Goal: Task Accomplishment & Management: Complete application form

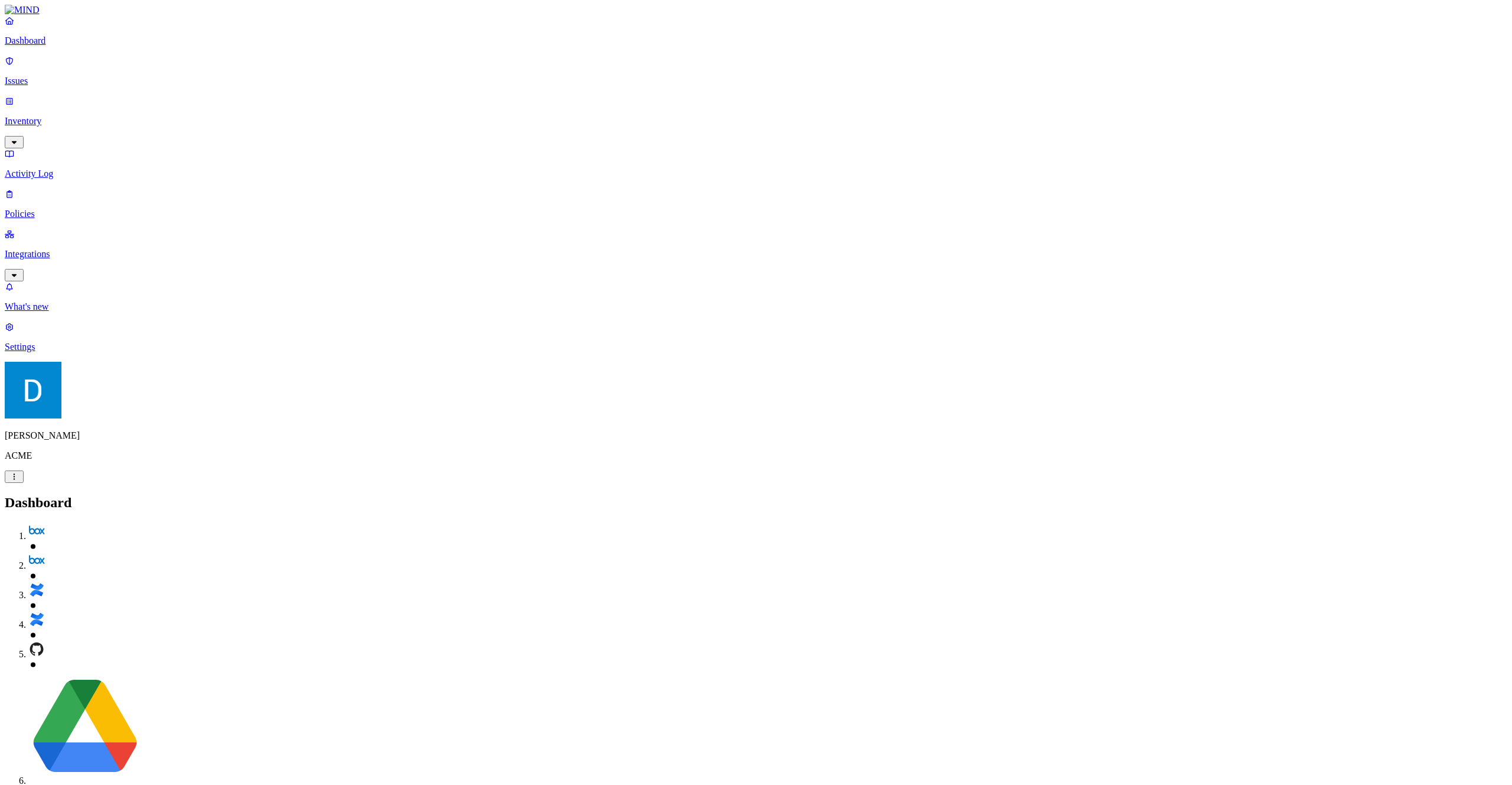
click at [453, 495] on h2 "Dashboard" at bounding box center [756, 502] width 1503 height 16
click at [61, 189] on link "Policies" at bounding box center [756, 204] width 1503 height 31
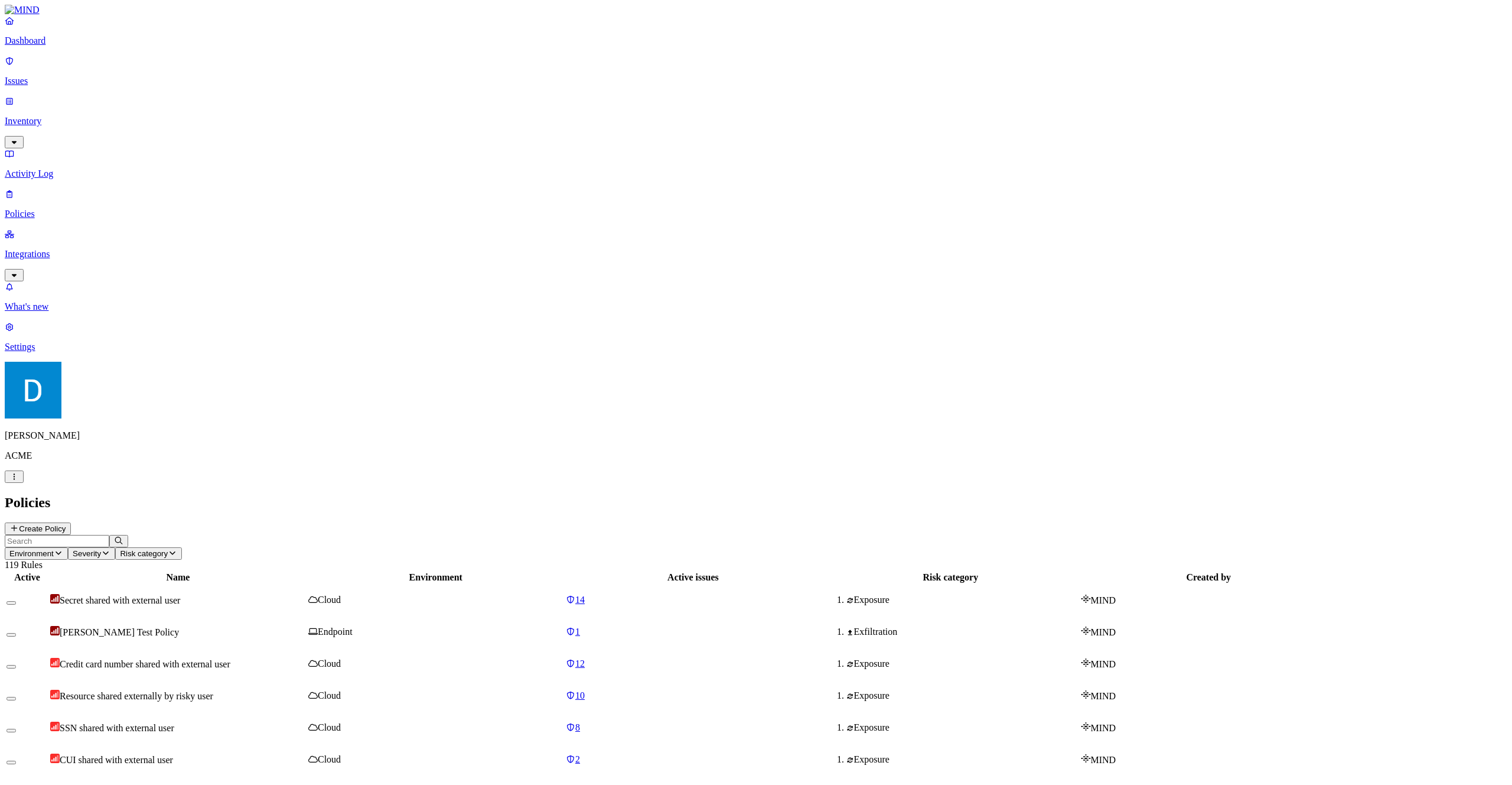
click at [71, 522] on button "Create Policy" at bounding box center [37, 528] width 66 height 12
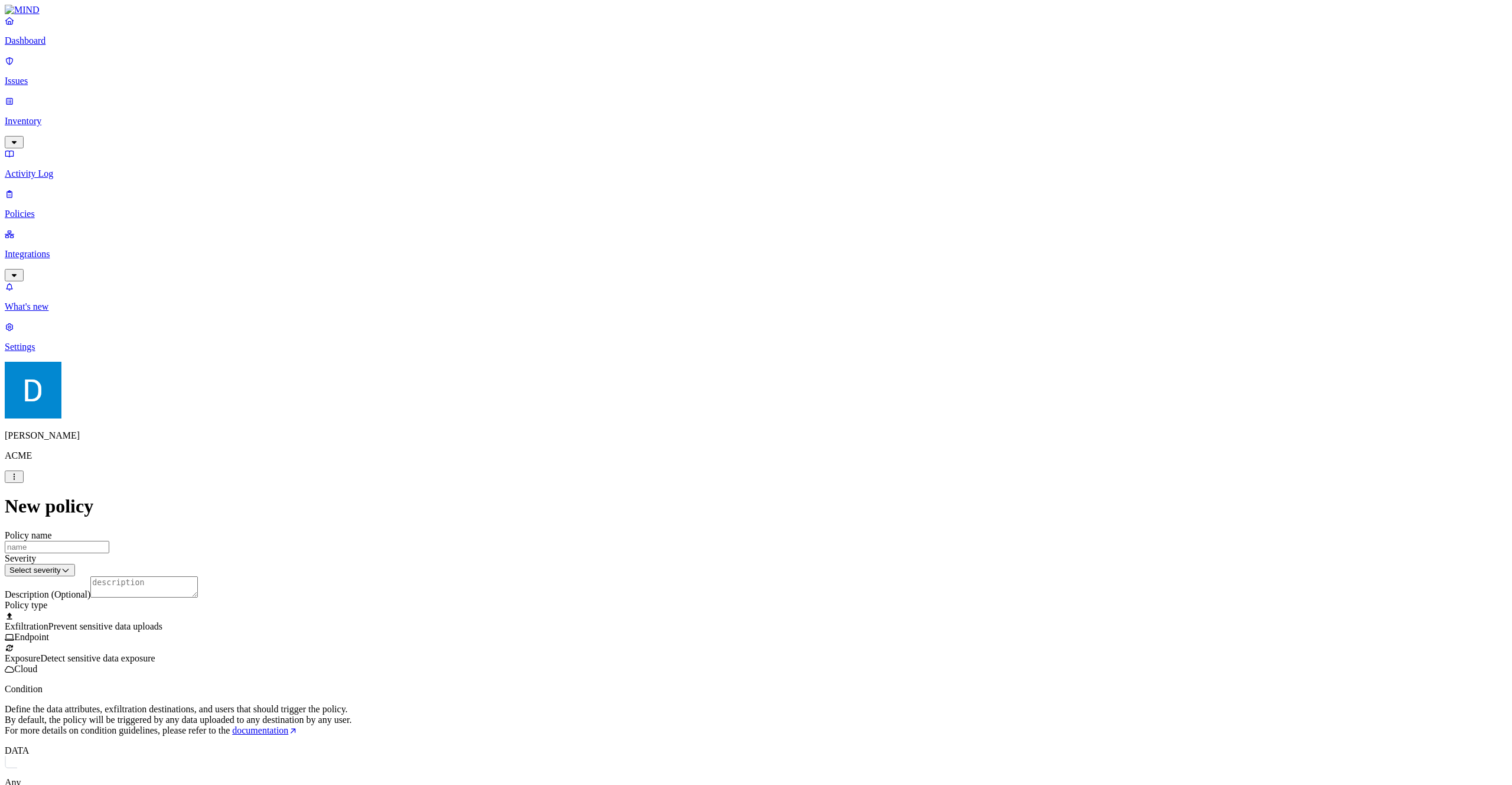
click at [109, 541] on input "Policy name" at bounding box center [56, 547] width 105 height 12
type input "unmanaged test"
click at [664, 149] on html "Dashboard Issues Inventory Activity Log Policies Integrations What's new Settin…" at bounding box center [756, 615] width 1512 height 1231
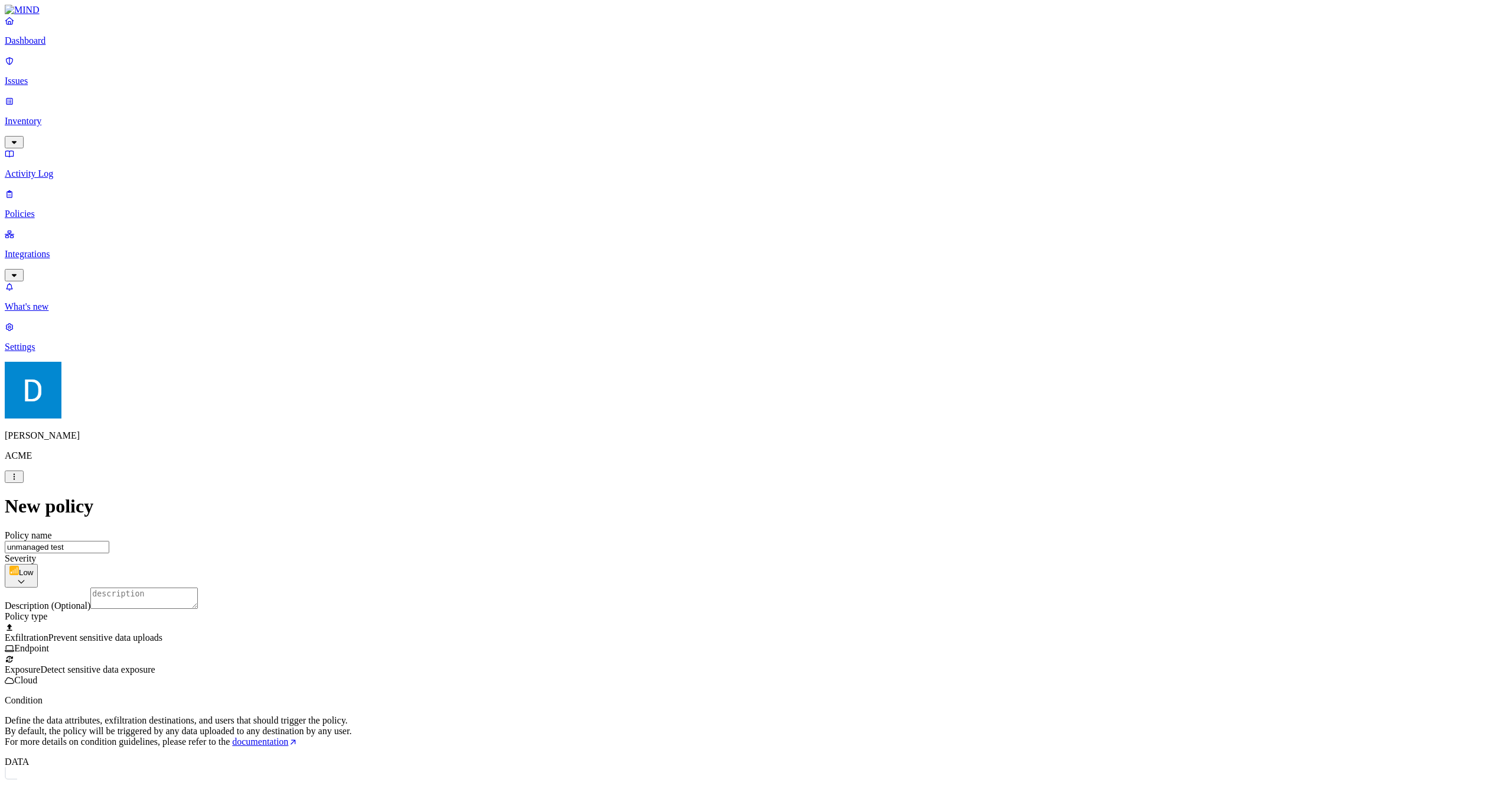
scroll to position [77, 0]
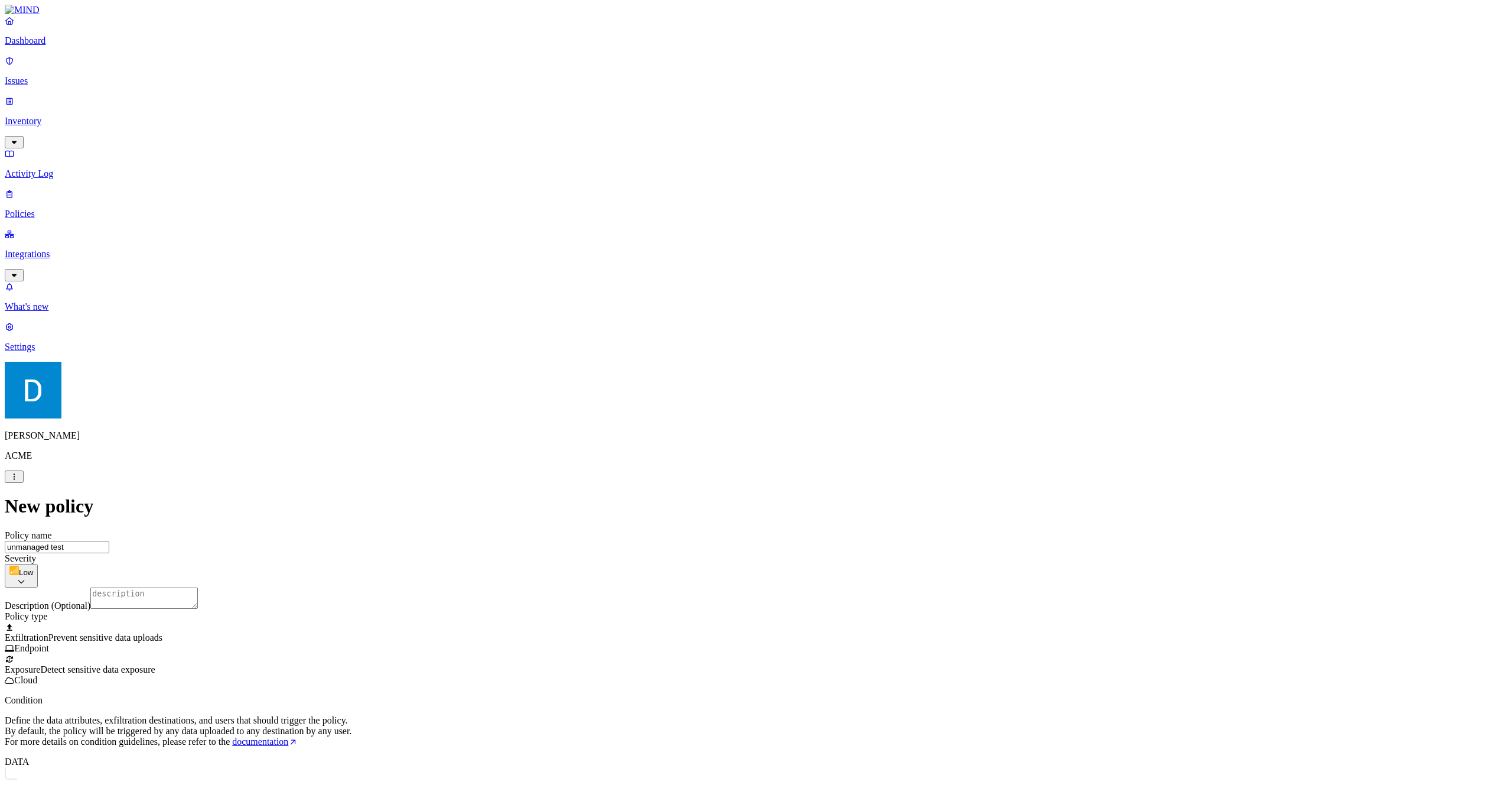
click at [701, 626] on label "Users" at bounding box center [692, 620] width 21 height 10
click at [711, 609] on label "Flagged user" at bounding box center [696, 607] width 31 height 21
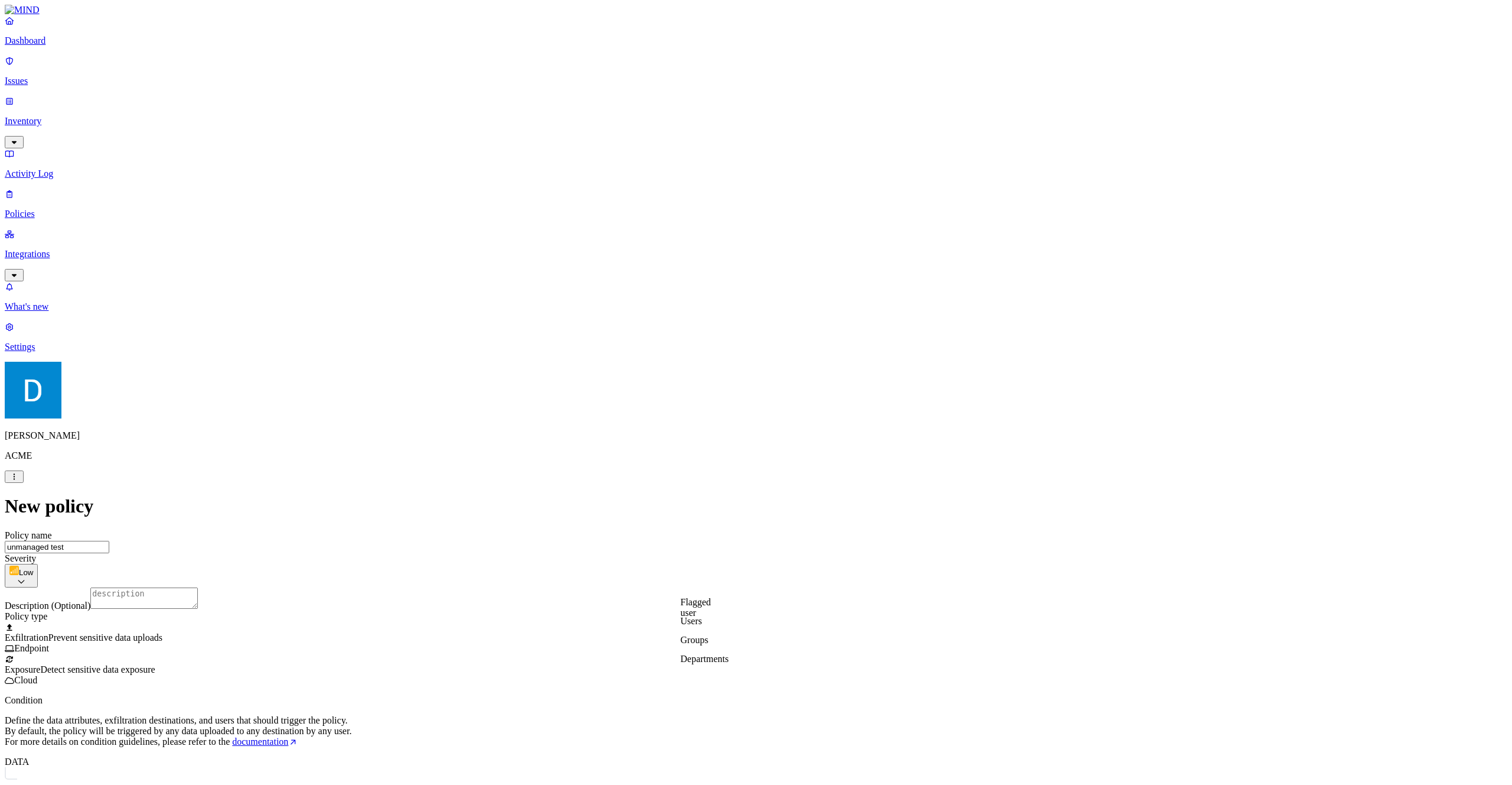
click at [701, 626] on label "Users" at bounding box center [692, 620] width 21 height 10
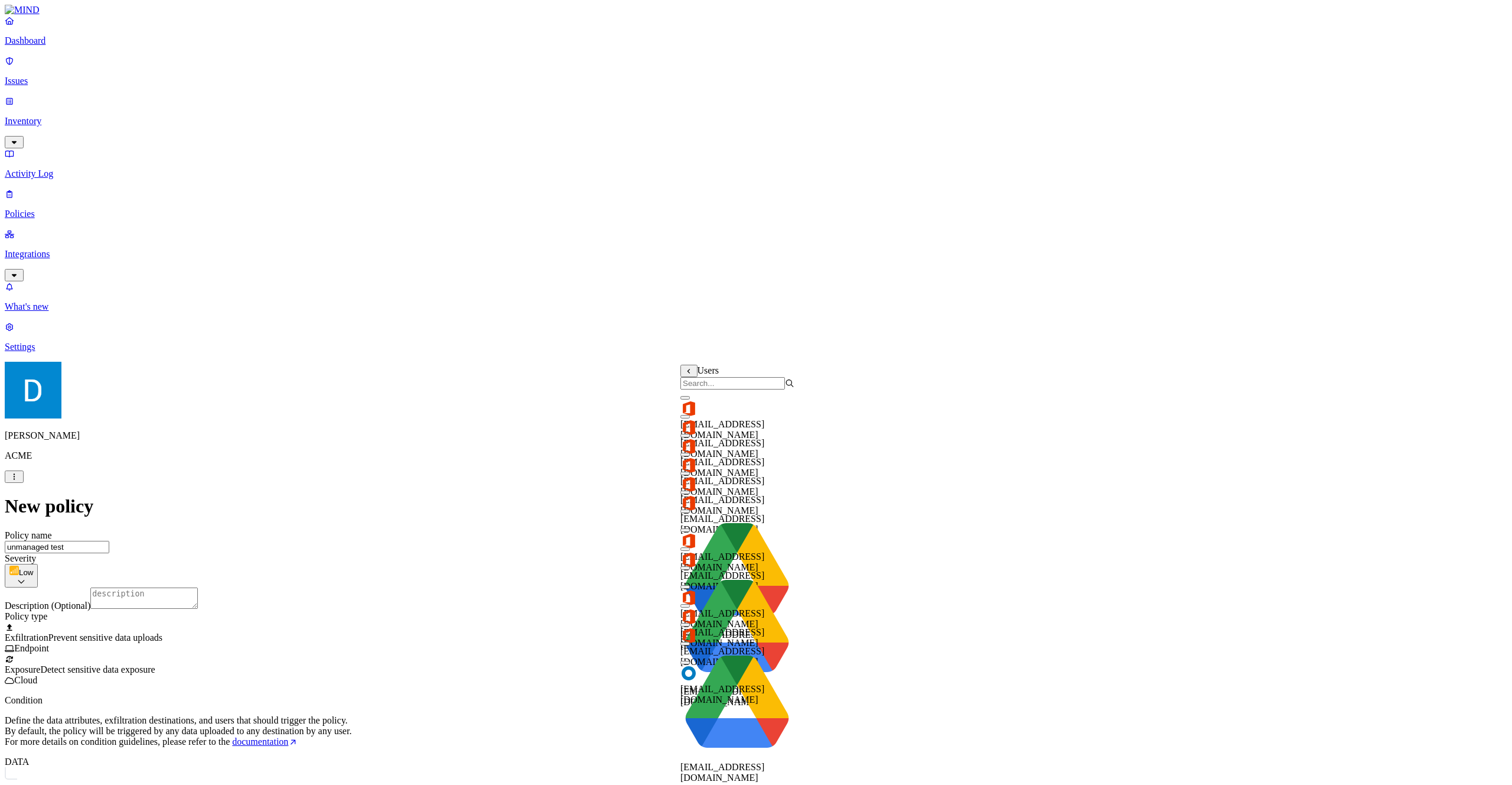
click at [722, 389] on input "search" at bounding box center [733, 383] width 105 height 12
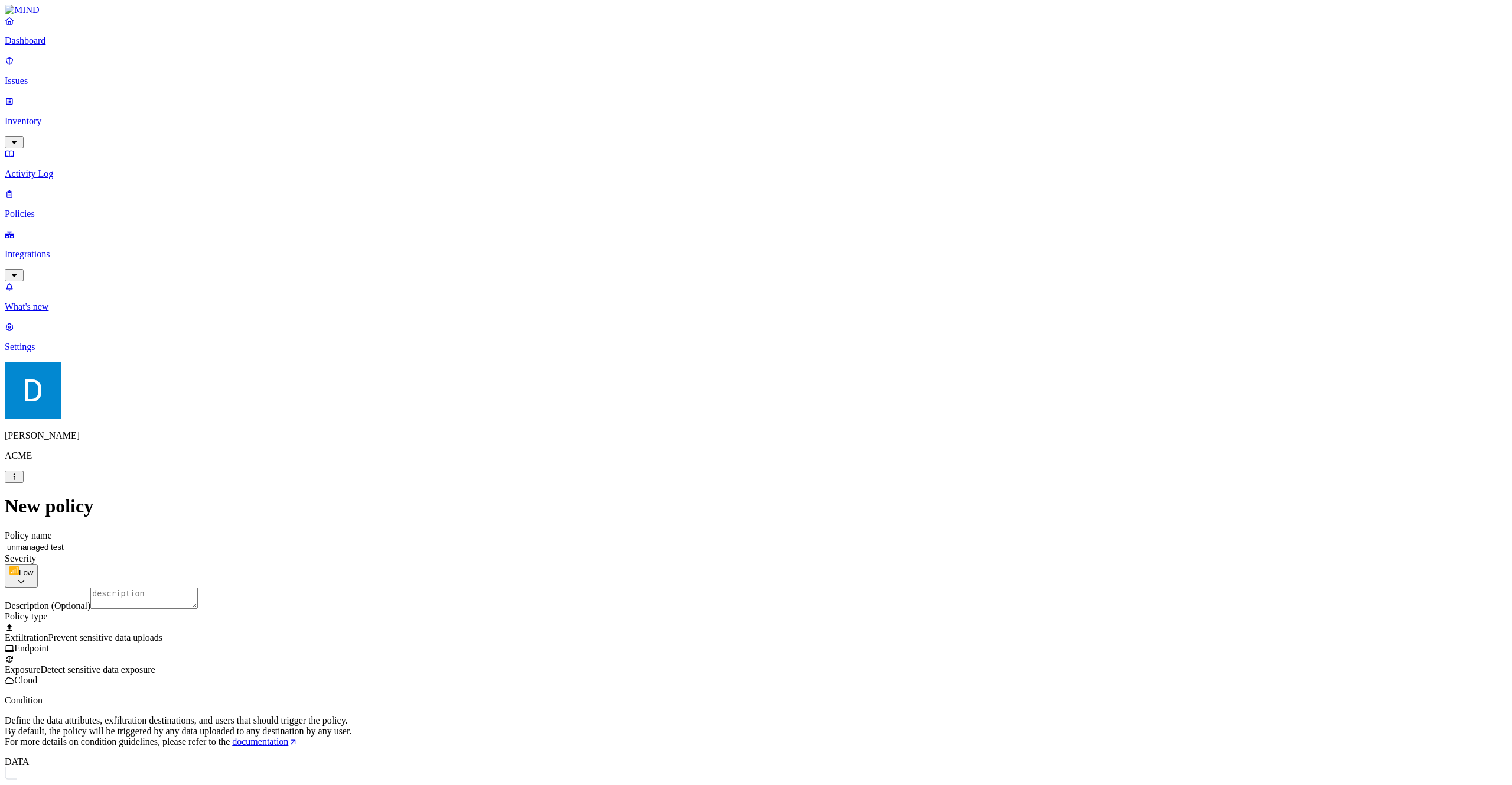
drag, startPoint x: 911, startPoint y: 499, endPoint x: 772, endPoint y: 529, distance: 142.2
click at [721, 599] on label "Account type" at bounding box center [704, 595] width 32 height 21
click at [729, 570] on label "Unmanaged" at bounding box center [711, 564] width 46 height 10
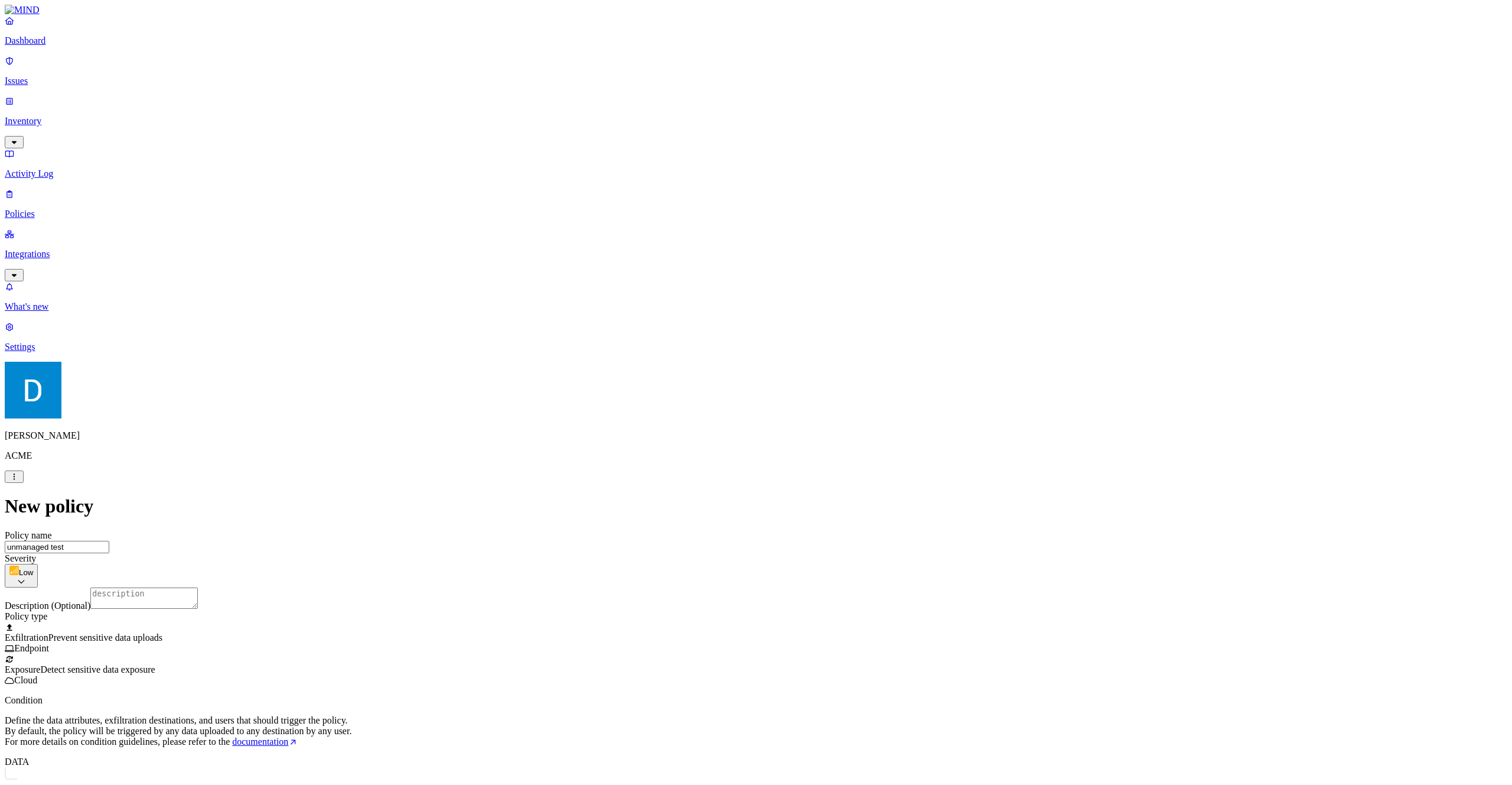
click at [795, 573] on label "AND" at bounding box center [784, 570] width 21 height 10
click at [804, 593] on label "Web Domain" at bounding box center [789, 589] width 31 height 21
click at [862, 648] on div "[DOMAIN_NAME]" at bounding box center [830, 650] width 114 height 43
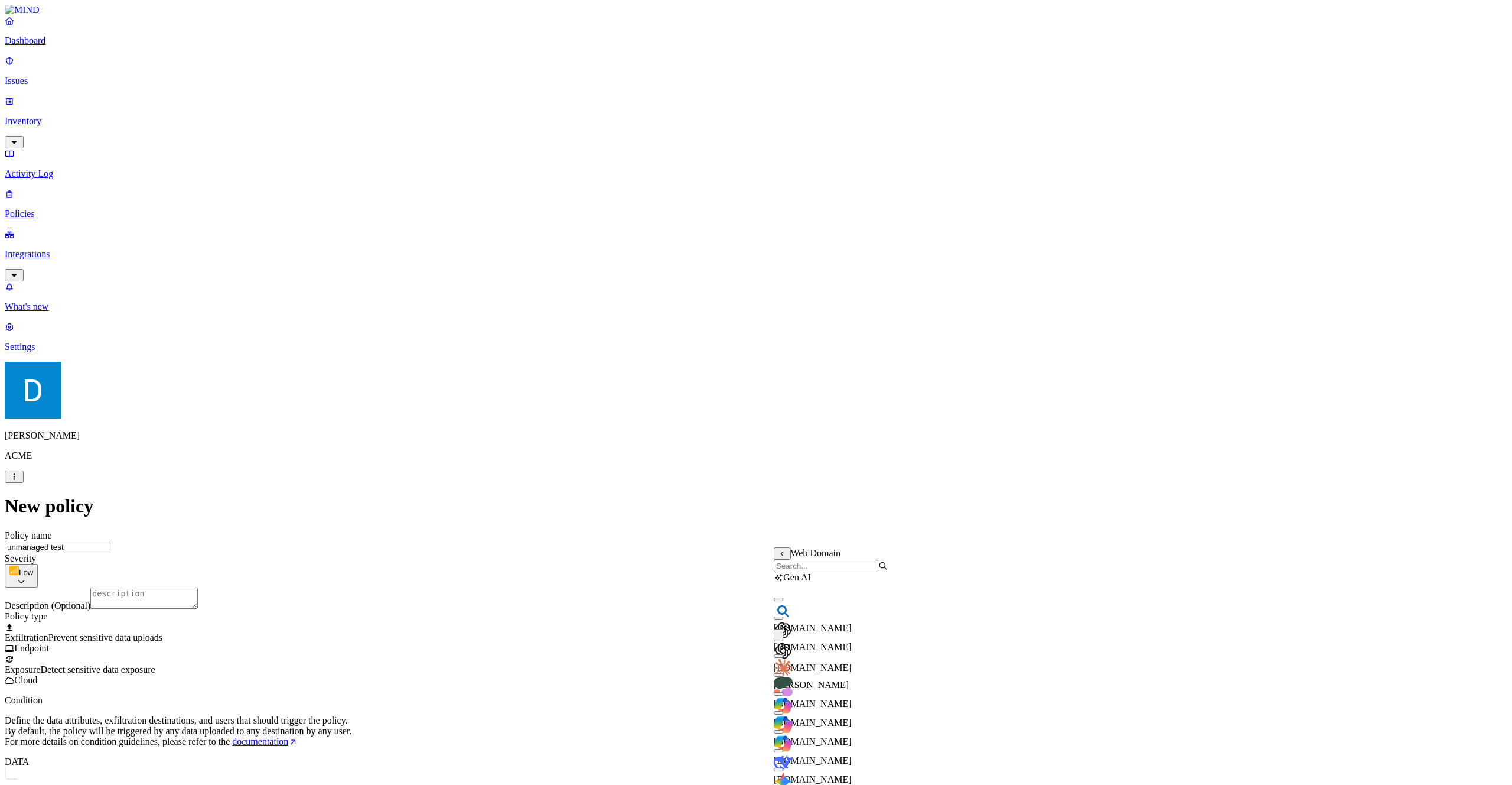
click at [862, 650] on div "[DOMAIN_NAME]" at bounding box center [830, 651] width 114 height 44
click at [791, 761] on div "[DOMAIN_NAME]" at bounding box center [830, 783] width 114 height 43
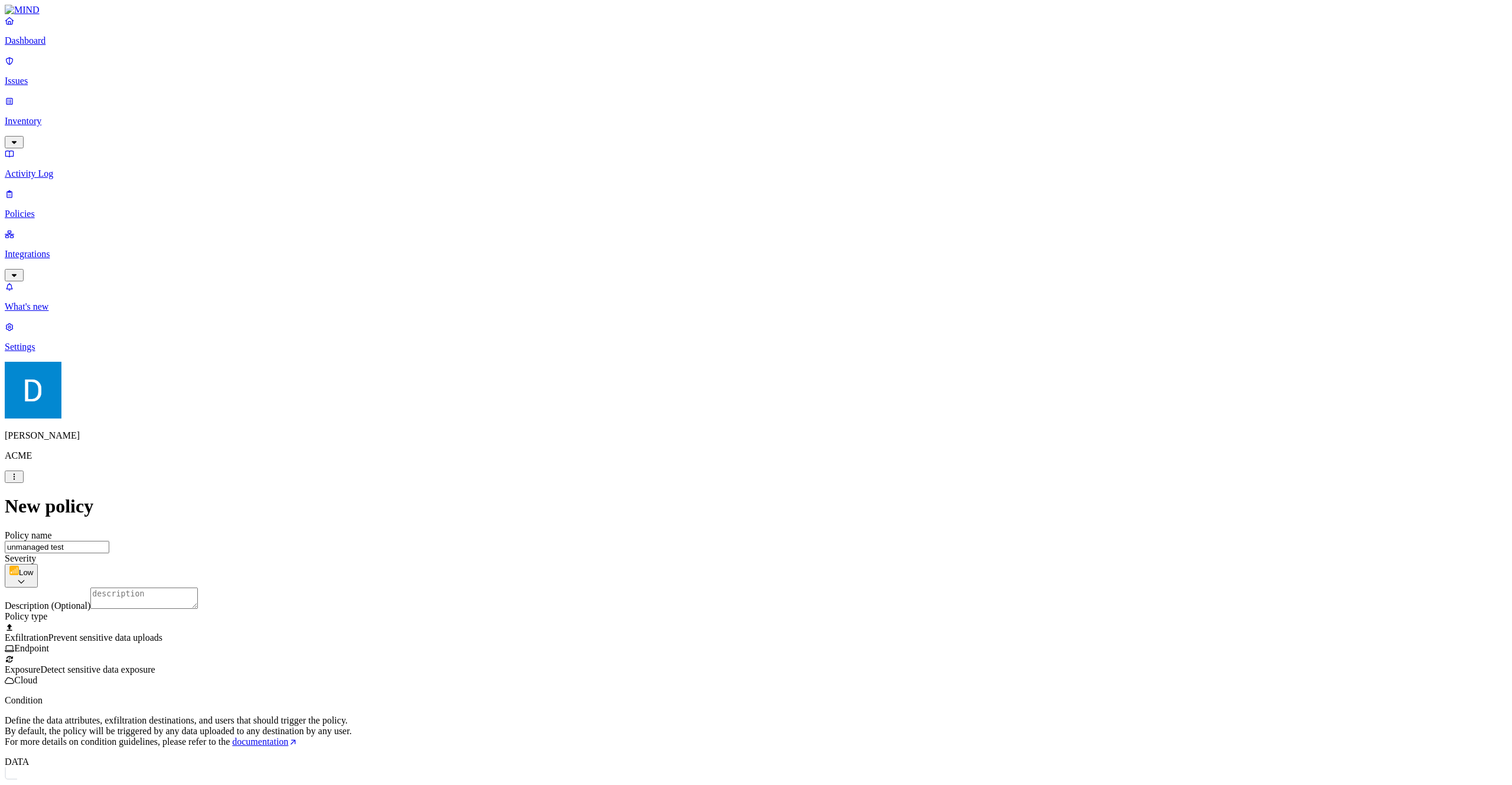
scroll to position [412, 0]
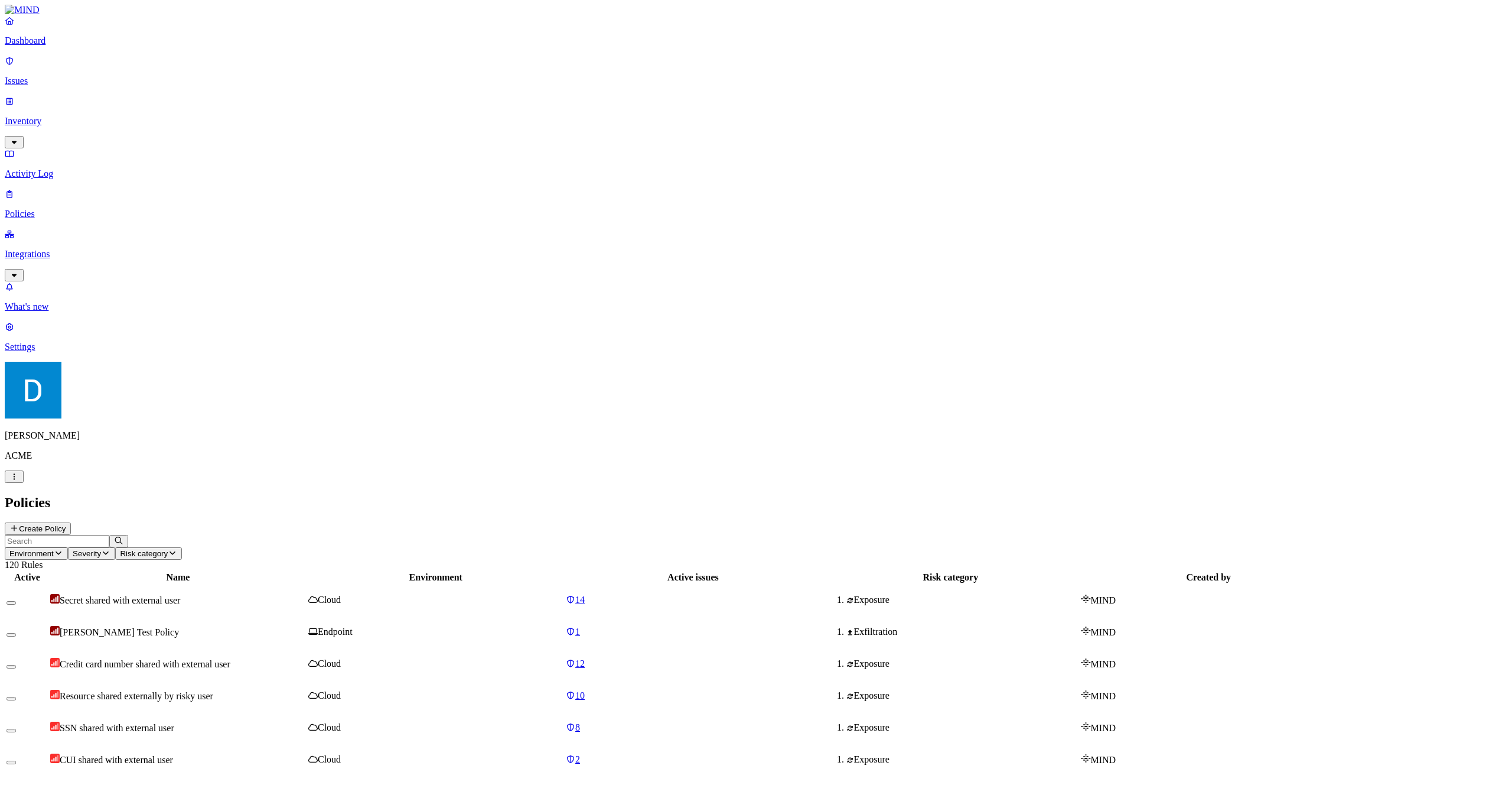
click at [172, 495] on div "Policies Create Policy" at bounding box center [756, 515] width 1503 height 40
click at [169, 495] on h2 "Policies" at bounding box center [756, 502] width 1503 height 16
copy h2 "Policies"
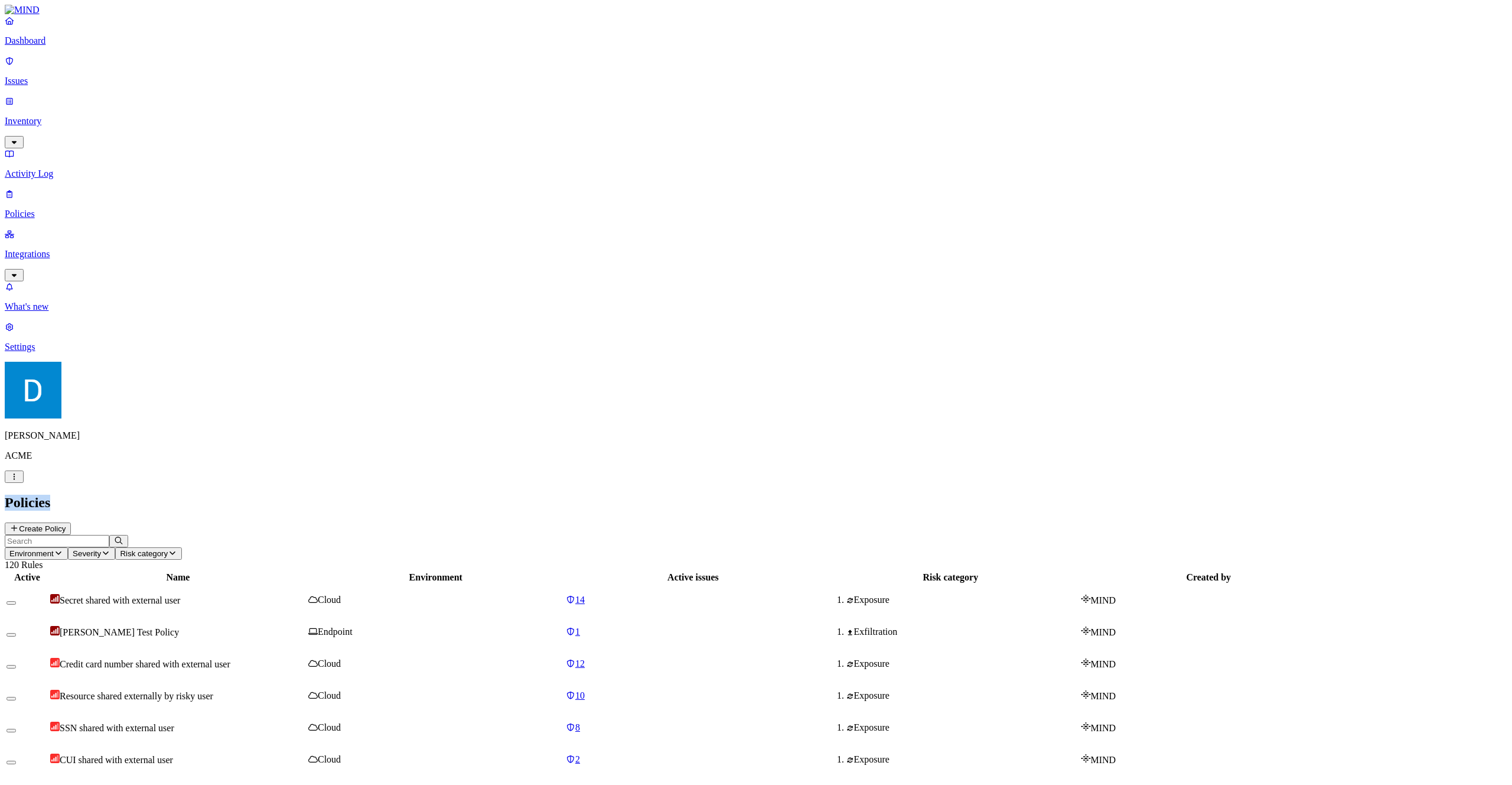
click at [278, 495] on h2 "Policies" at bounding box center [756, 502] width 1503 height 16
click at [180, 595] on span "Secret shared with external user" at bounding box center [120, 599] width 121 height 10
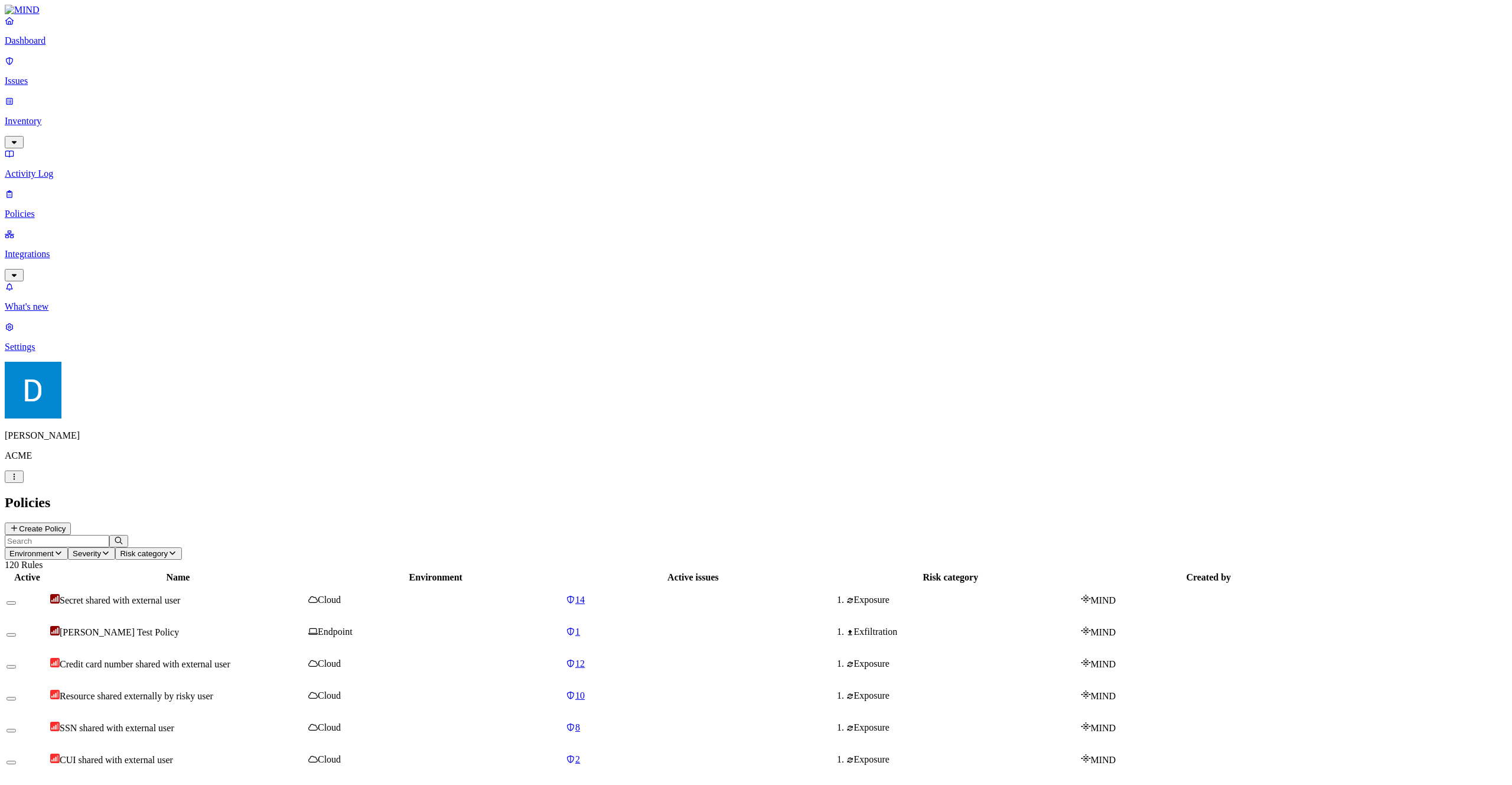
copy div "Detects the external sharing of secrets, like API keys. Access to secrets shoul…"
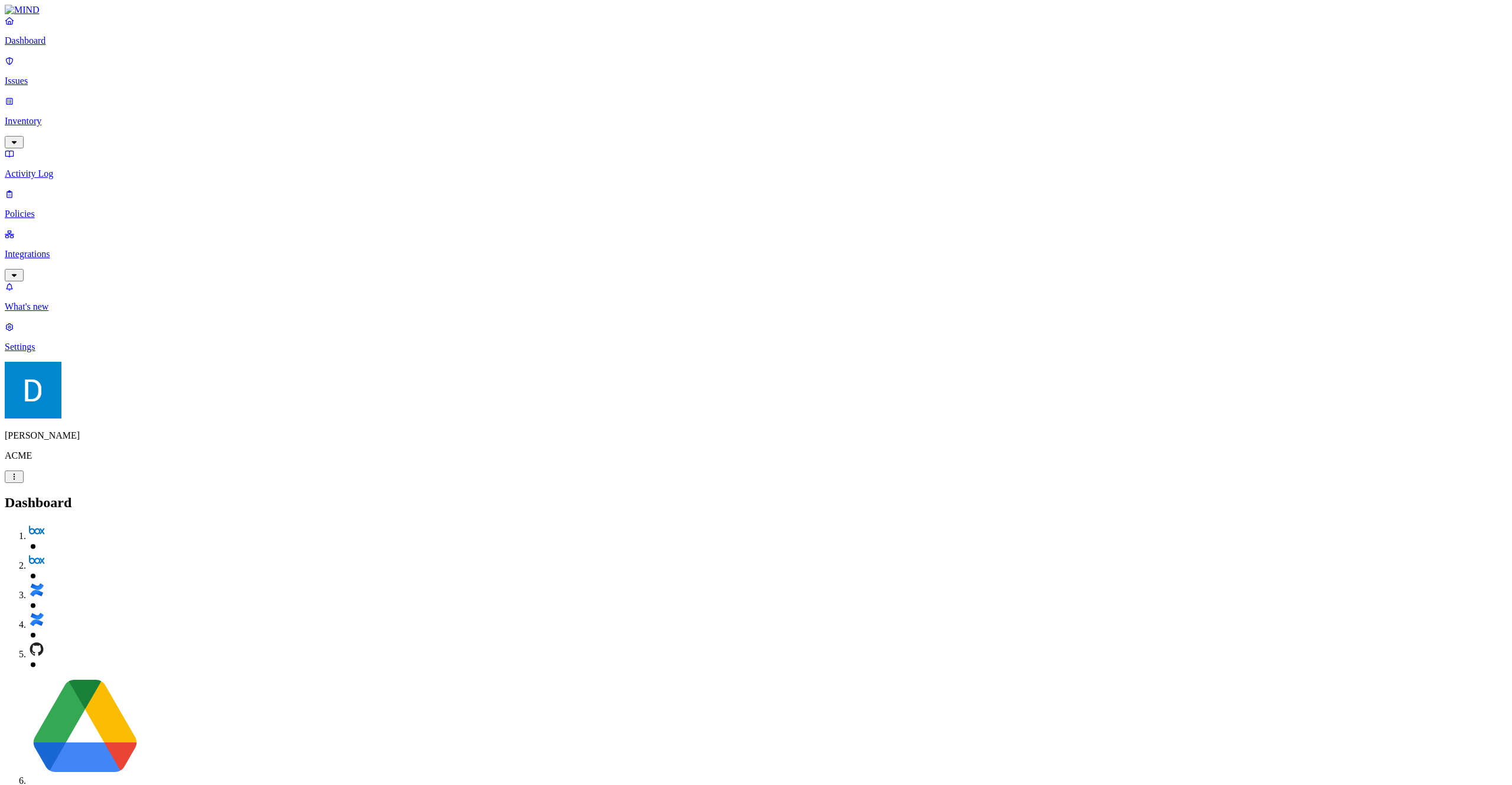
click at [102, 147] on div "Dashboard Issues Inventory Activity Log Policies Integrations" at bounding box center [756, 148] width 1503 height 266
click at [98, 208] on p "Policies" at bounding box center [756, 214] width 1503 height 11
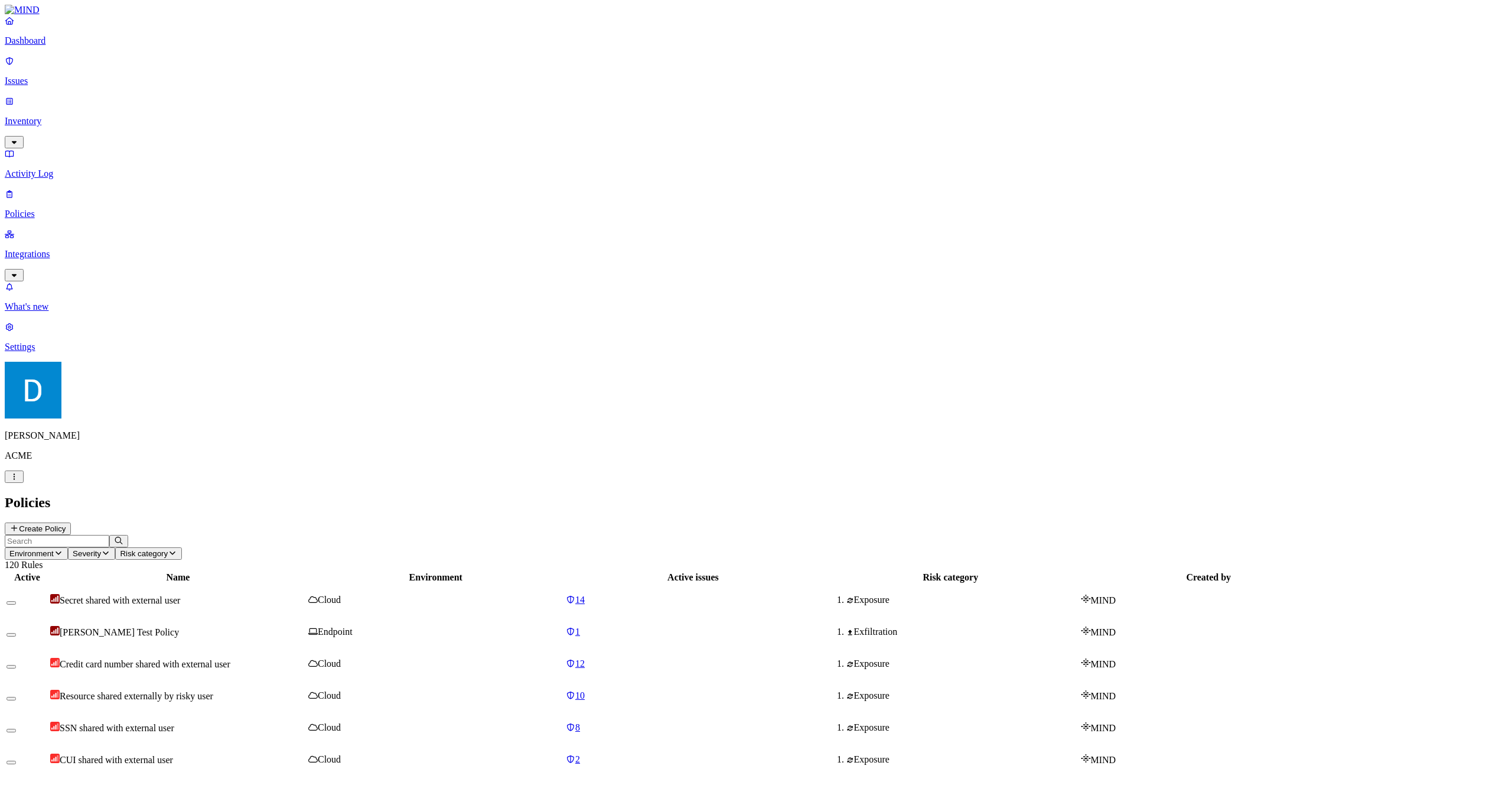
click at [109, 535] on input "text" at bounding box center [56, 541] width 105 height 12
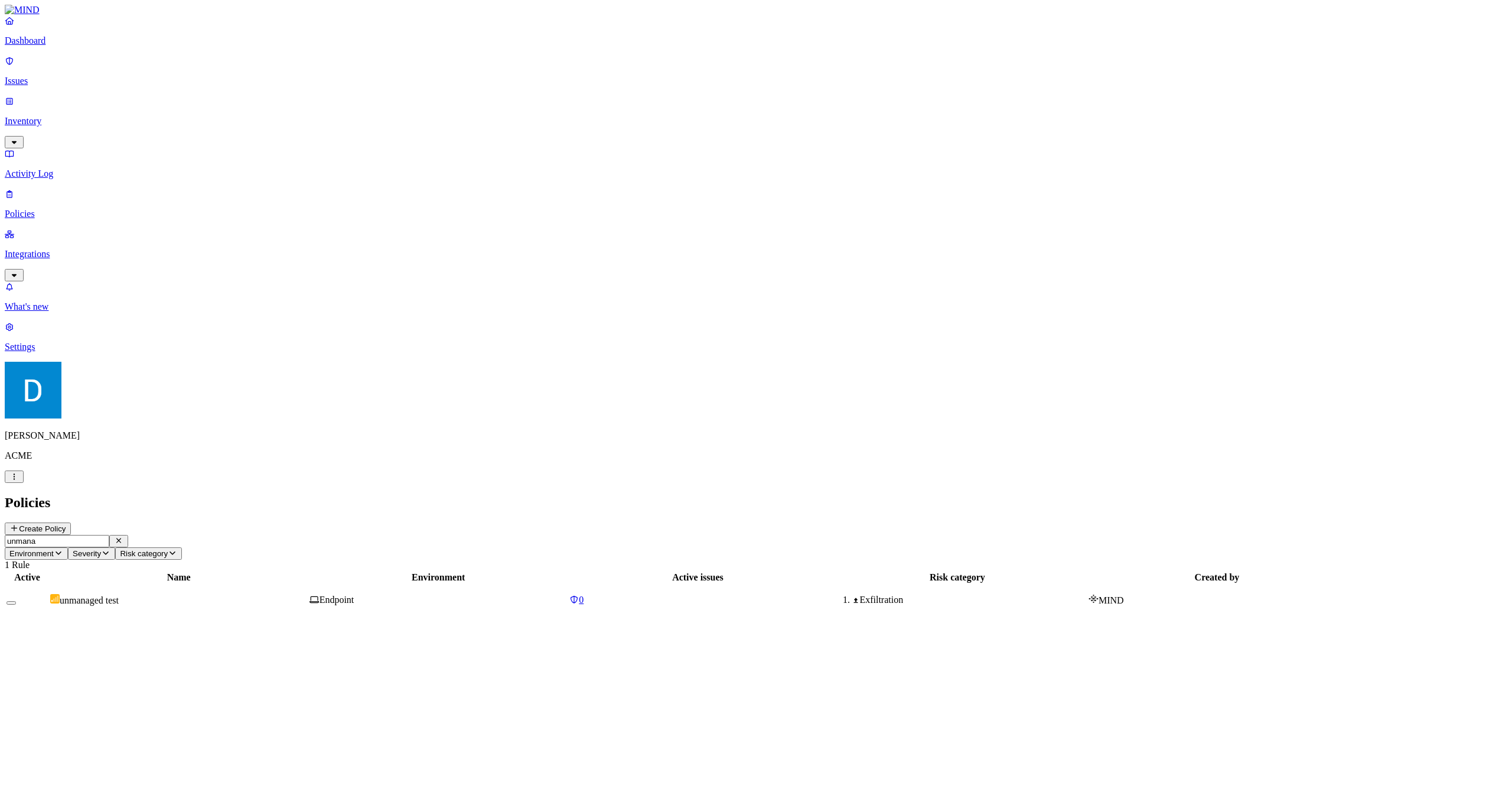
type input "unmana"
click at [274, 584] on td "unmanaged test" at bounding box center [179, 599] width 258 height 31
click at [43, 696] on icon at bounding box center [37, 700] width 9 height 8
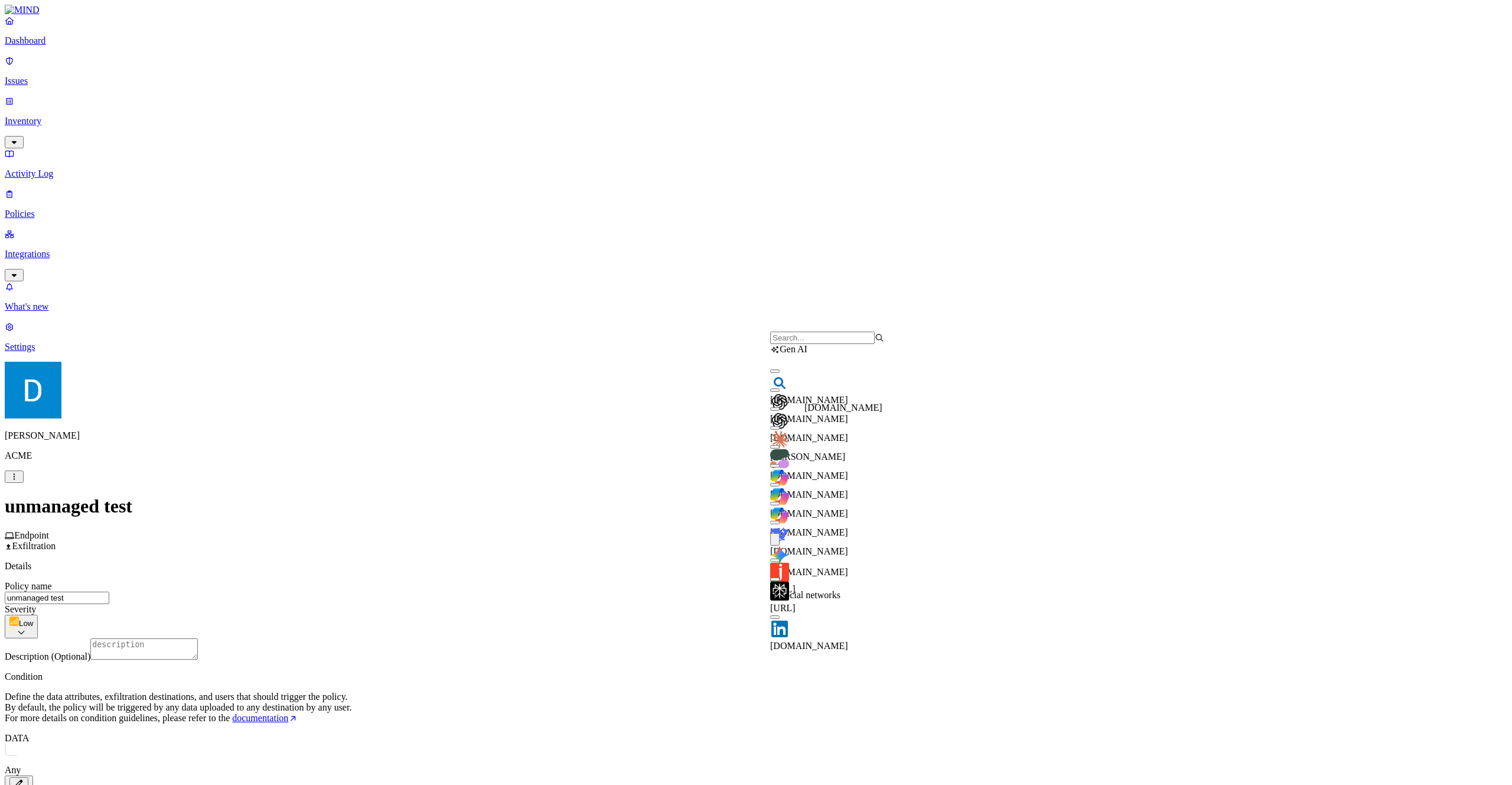
click at [846, 433] on span "[DOMAIN_NAME]" at bounding box center [809, 438] width 78 height 10
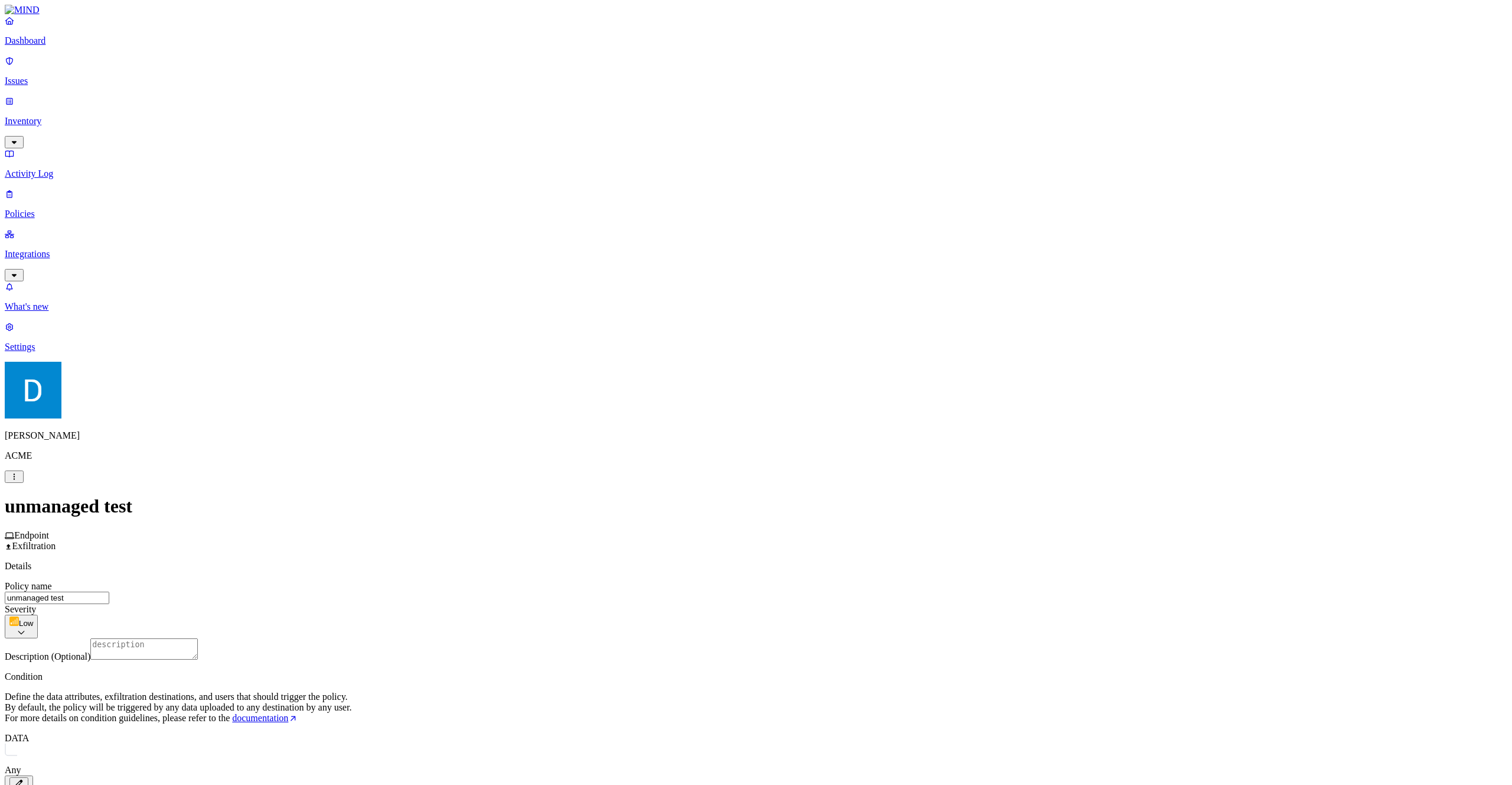
scroll to position [342, 0]
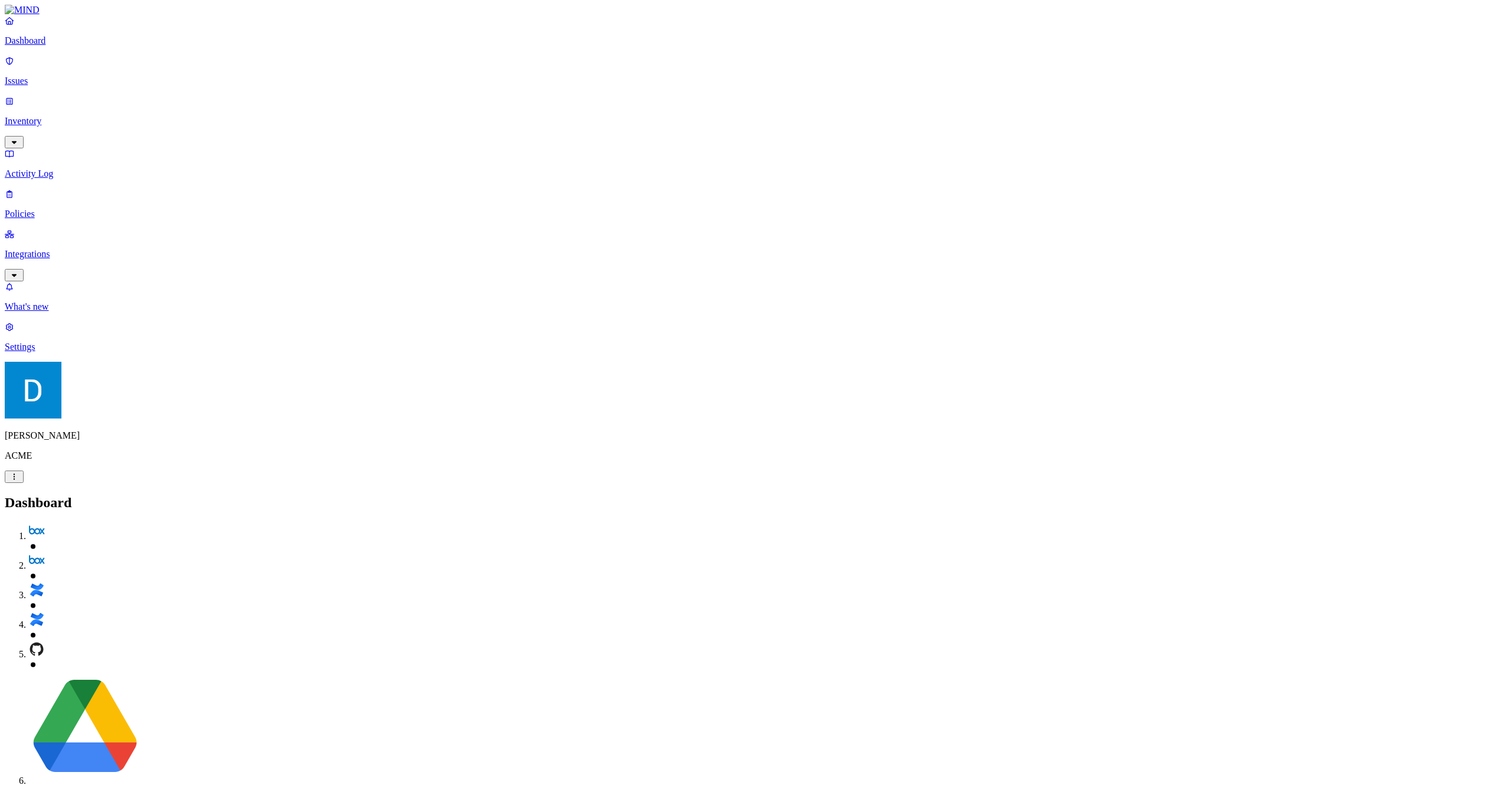
click at [74, 208] on p "Policies" at bounding box center [756, 214] width 1503 height 11
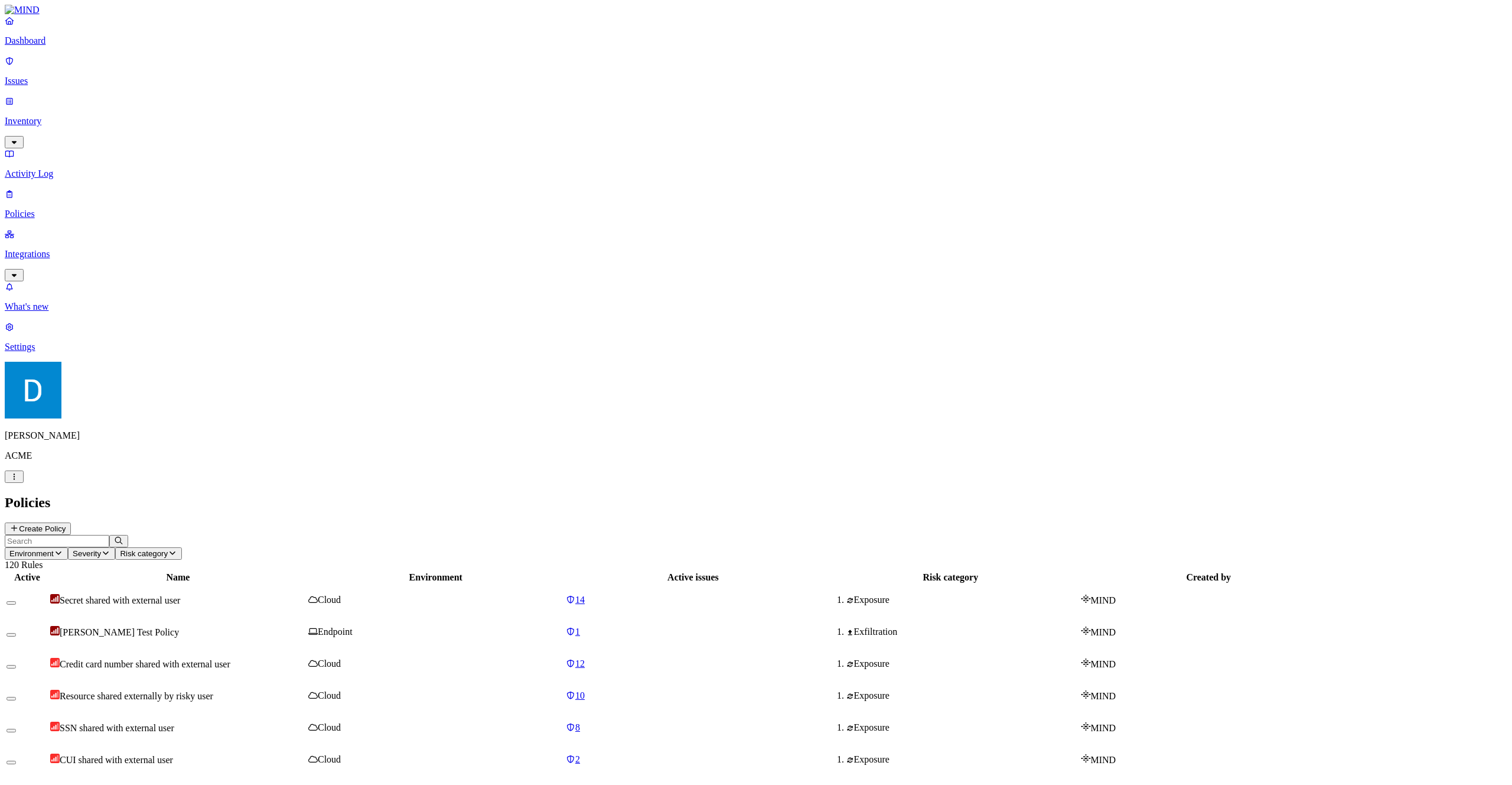
click at [109, 535] on input "text" at bounding box center [56, 541] width 105 height 12
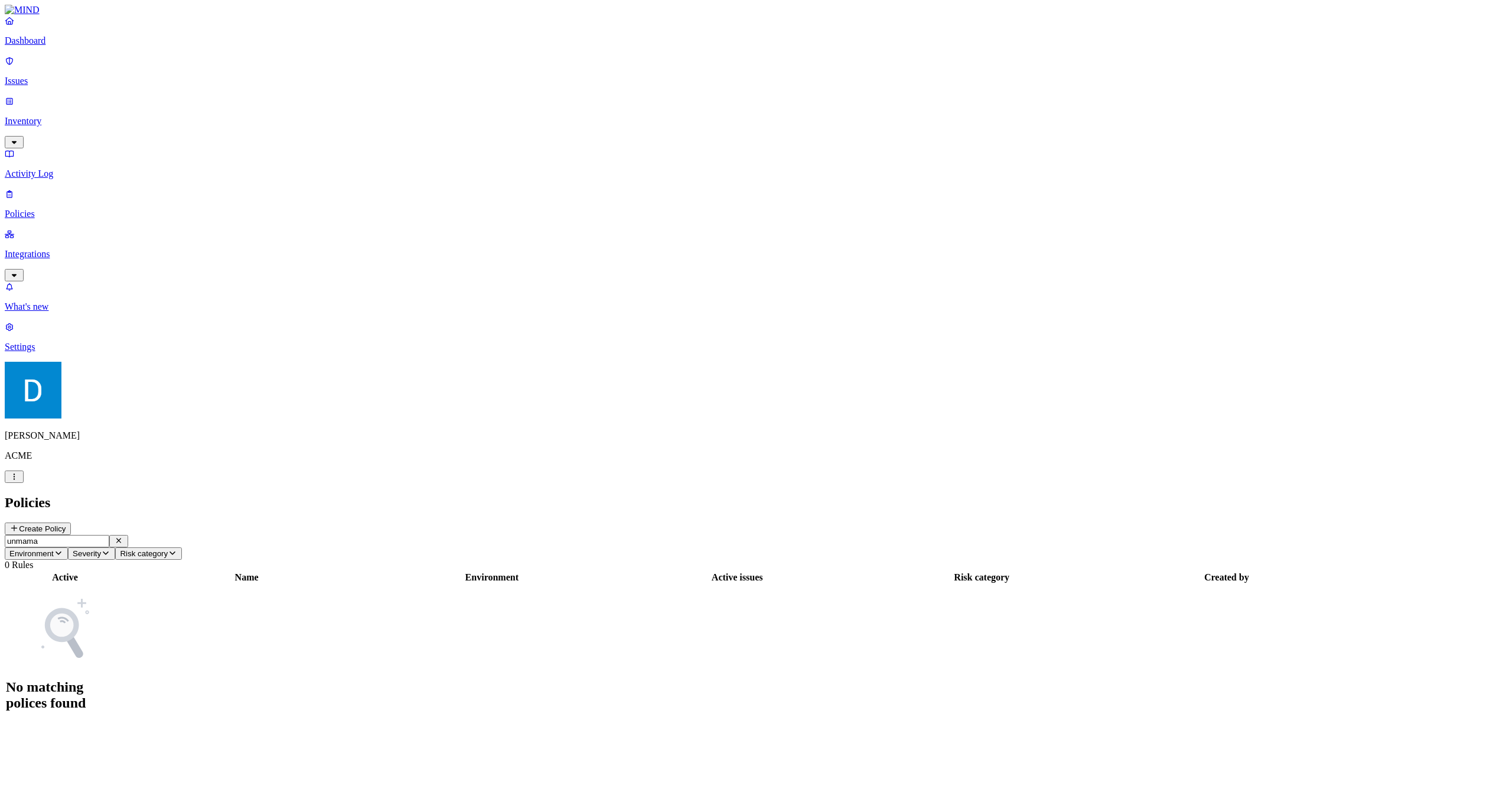
type input "unmam"
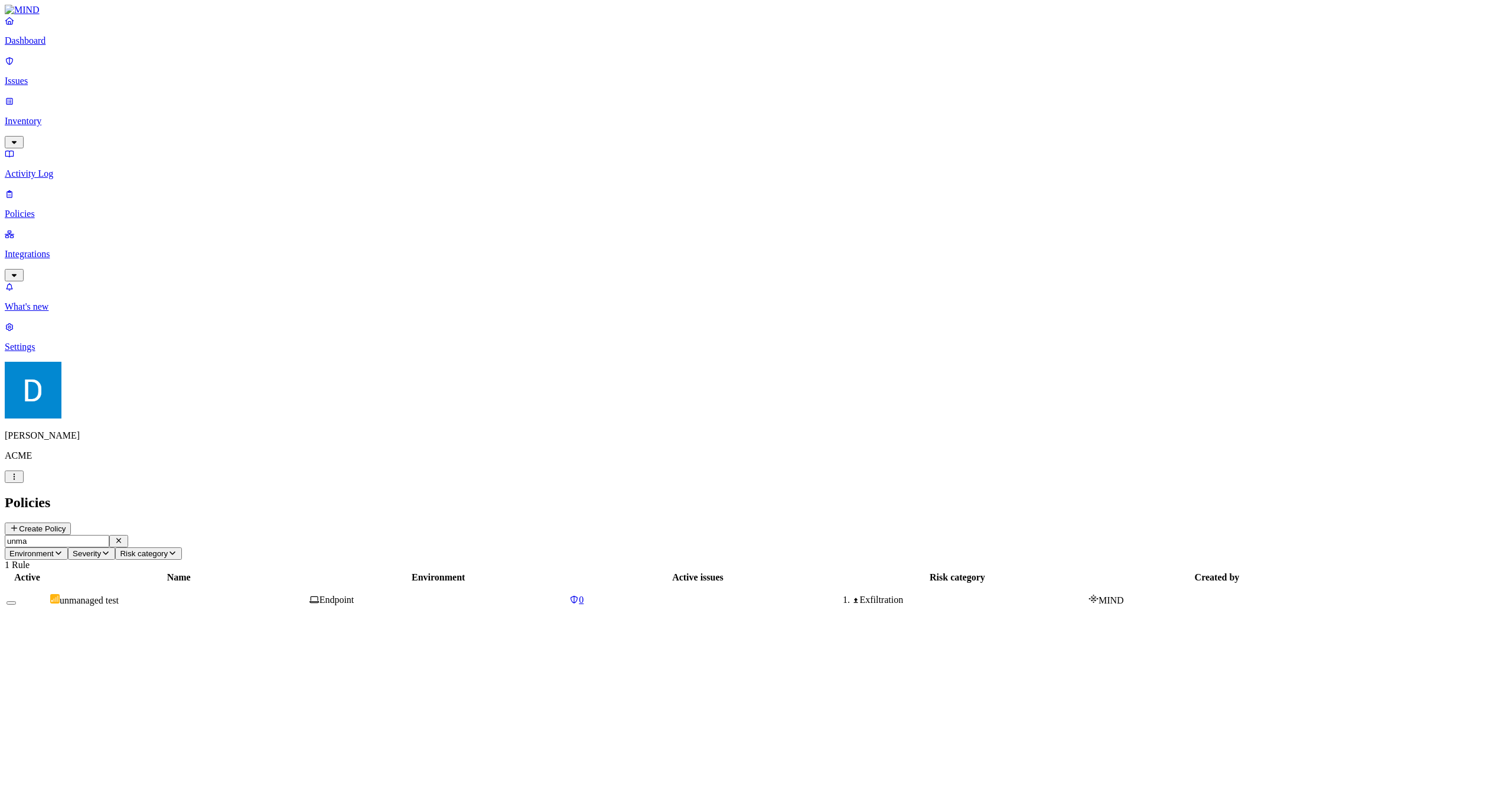
type input "unma"
click at [276, 594] on div "unmanaged test" at bounding box center [179, 599] width 257 height 11
click at [43, 696] on icon at bounding box center [37, 700] width 9 height 8
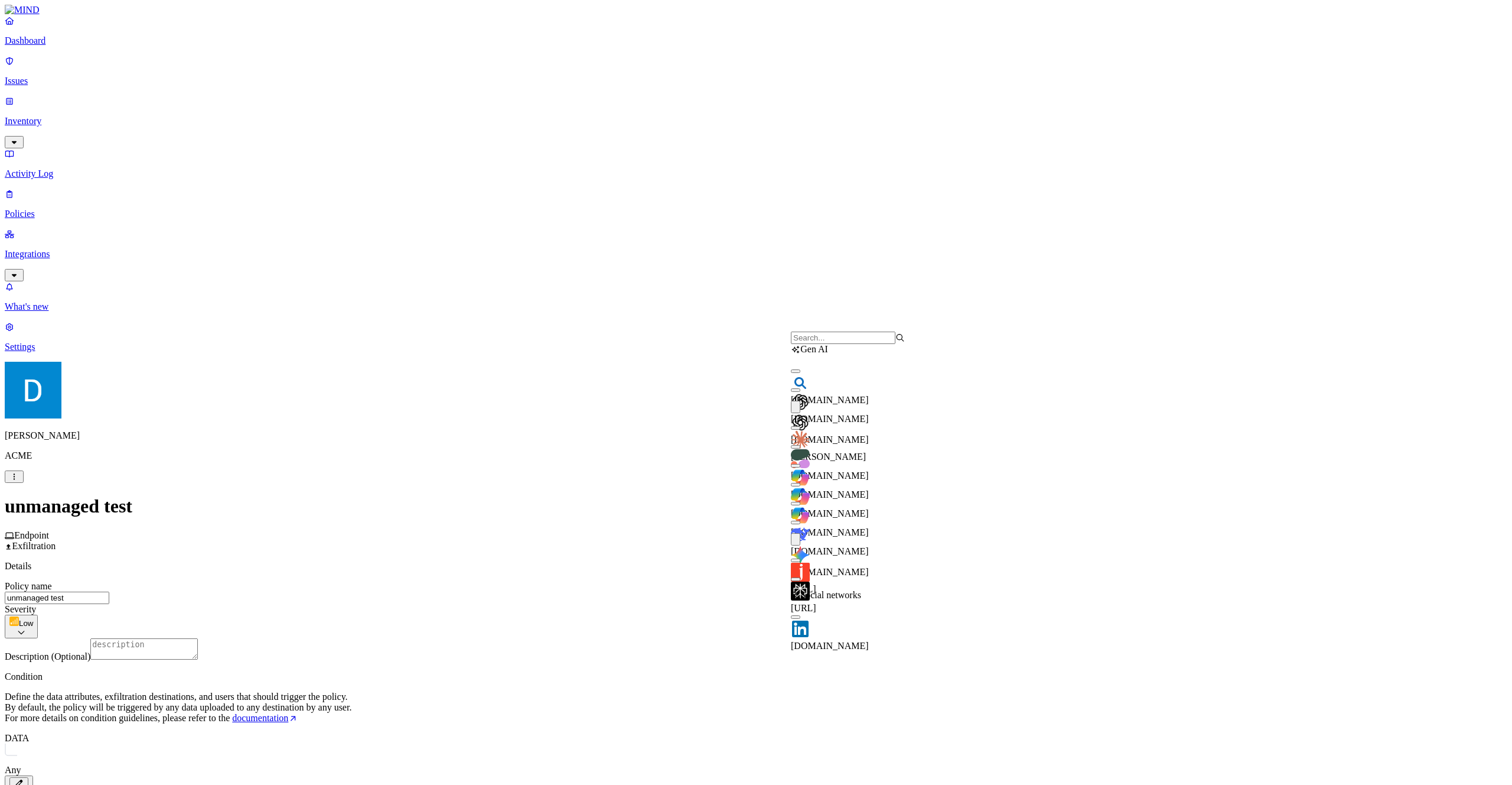
click at [801, 413] on button "button" at bounding box center [795, 407] width 9 height 12
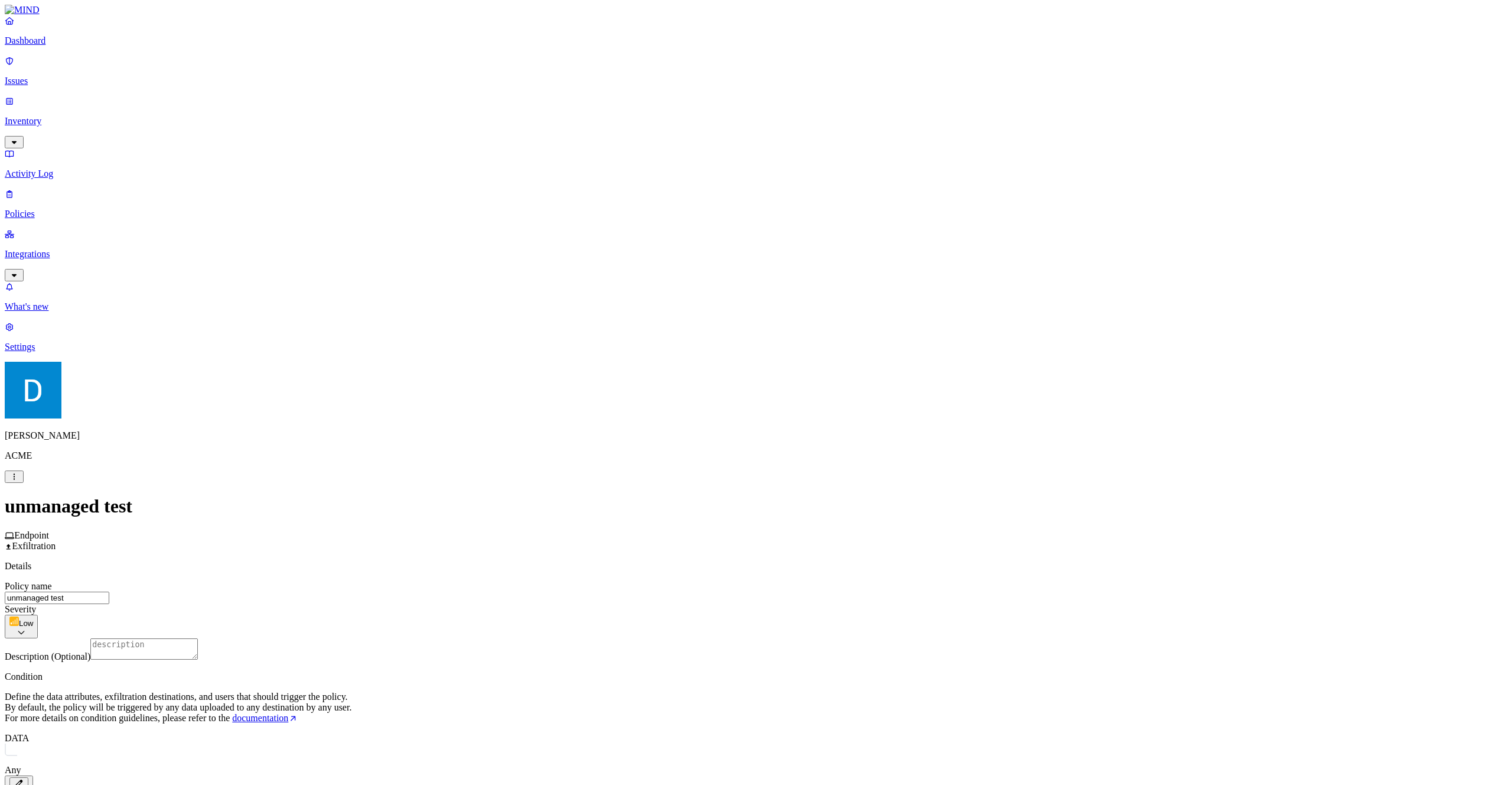
scroll to position [342, 0]
